Goal: Task Accomplishment & Management: Manage account settings

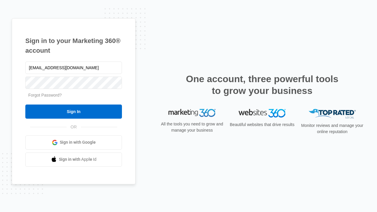
type input "[EMAIL_ADDRESS][DOMAIN_NAME]"
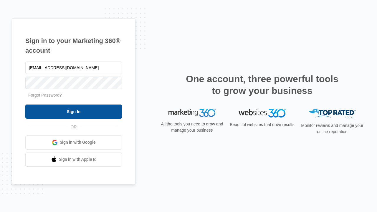
click at [74, 111] on input "Sign In" at bounding box center [73, 111] width 97 height 14
